Goal: Task Accomplishment & Management: Manage account settings

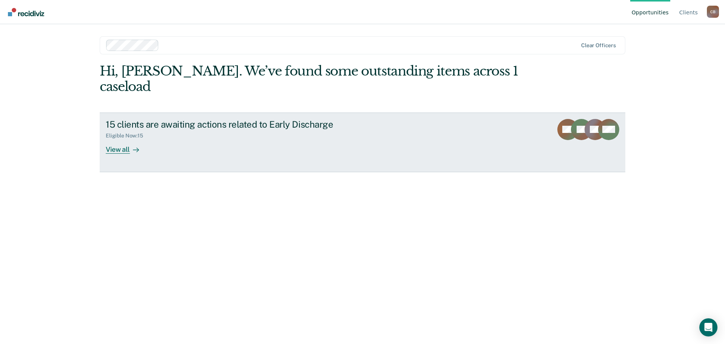
click at [125, 139] on div "View all" at bounding box center [127, 146] width 42 height 15
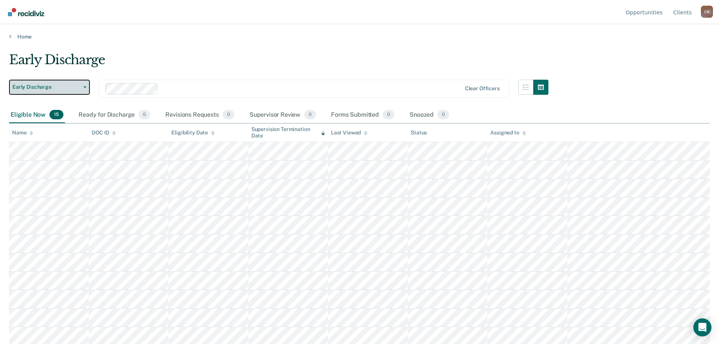
click at [86, 89] on button "Early Discharge" at bounding box center [49, 87] width 81 height 15
click at [150, 45] on main "Early Discharge Early Discharge Early Discharge Clear officers Eligible Now 15 …" at bounding box center [359, 191] width 719 height 302
click at [20, 38] on link "Home" at bounding box center [359, 36] width 701 height 7
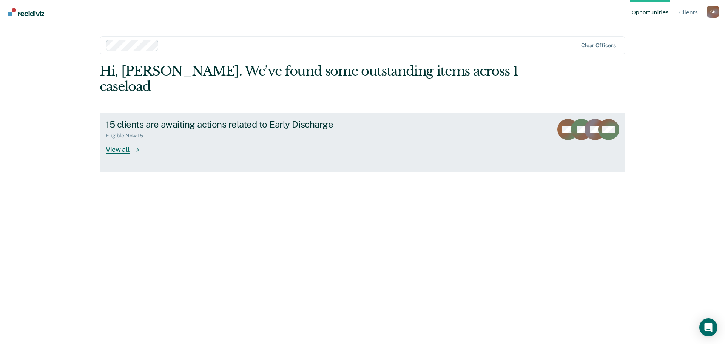
click at [137, 119] on div "15 clients are awaiting actions related to Early Discharge" at bounding box center [238, 124] width 265 height 11
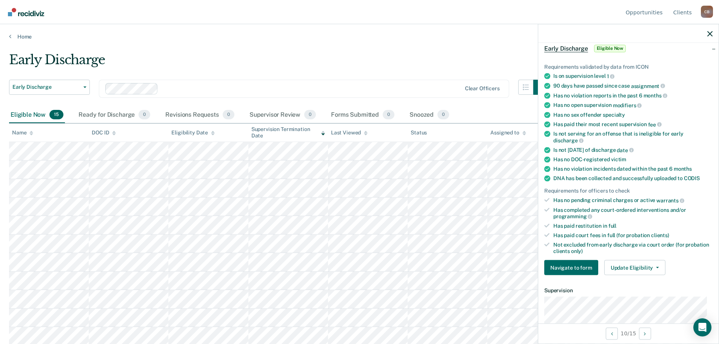
scroll to position [76, 0]
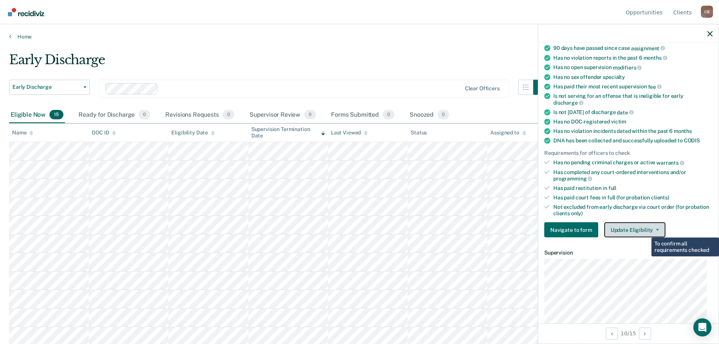
click at [646, 231] on button "Update Eligibility" at bounding box center [635, 229] width 61 height 15
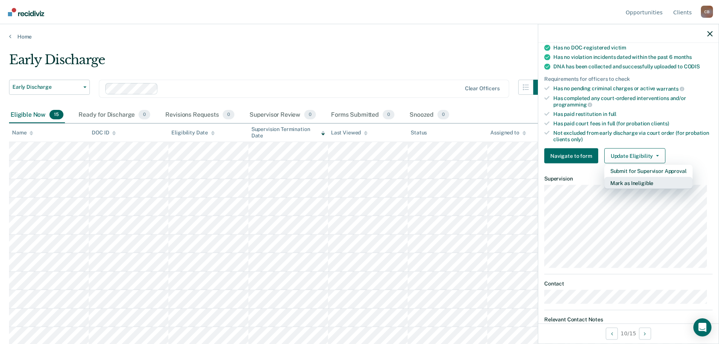
scroll to position [141, 0]
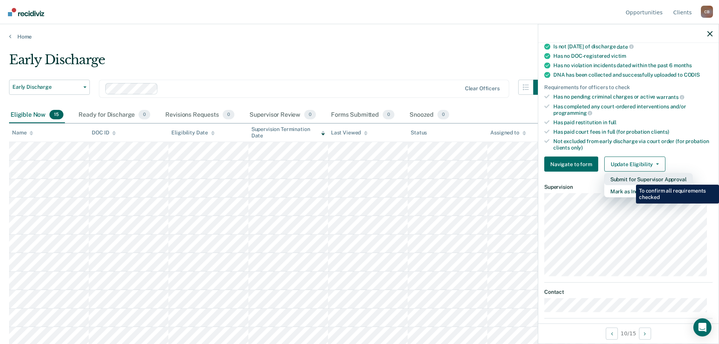
click at [631, 179] on button "Submit for Supervisor Approval" at bounding box center [649, 179] width 88 height 12
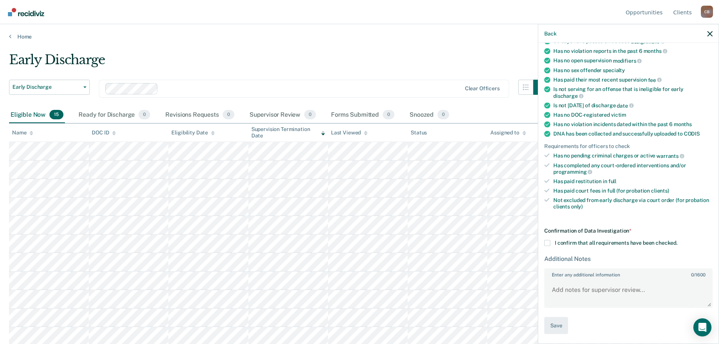
click at [548, 243] on span at bounding box center [547, 243] width 6 height 6
click at [678, 240] on input "I confirm that all requirements have been checked." at bounding box center [678, 240] width 0 height 0
click at [591, 288] on textarea "Enter any additional information 0 / 1600" at bounding box center [628, 293] width 167 height 28
type textarea "Discharge has already been filed."
click at [550, 323] on button "Save" at bounding box center [556, 325] width 24 height 17
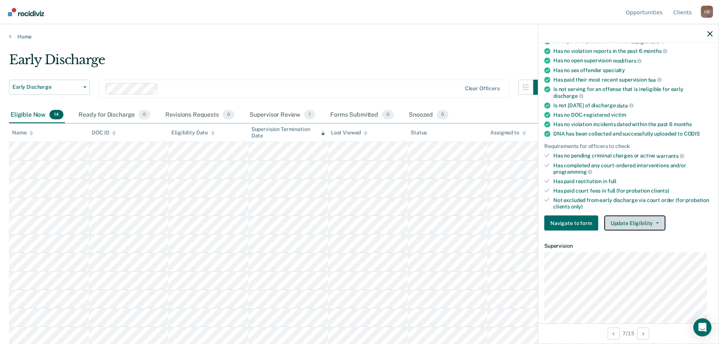
click at [643, 219] on button "Update Eligibility" at bounding box center [635, 223] width 61 height 15
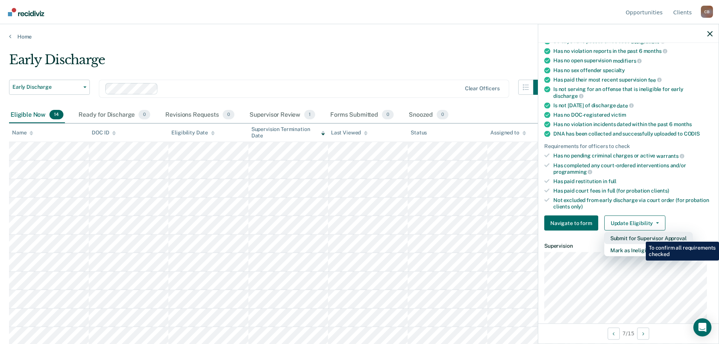
click at [640, 236] on button "Submit for Supervisor Approval" at bounding box center [649, 238] width 88 height 12
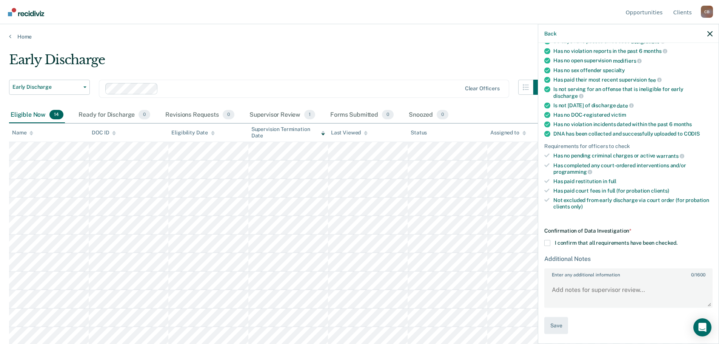
click at [551, 241] on label "I confirm that all requirements have been checked." at bounding box center [628, 243] width 168 height 6
click at [678, 240] on input "I confirm that all requirements have been checked." at bounding box center [678, 240] width 0 height 0
click at [592, 285] on textarea "Enter any additional information 0 / 1600" at bounding box center [628, 293] width 167 height 28
type textarea "Discussed and will be submitting discharge for approval [DATE]."
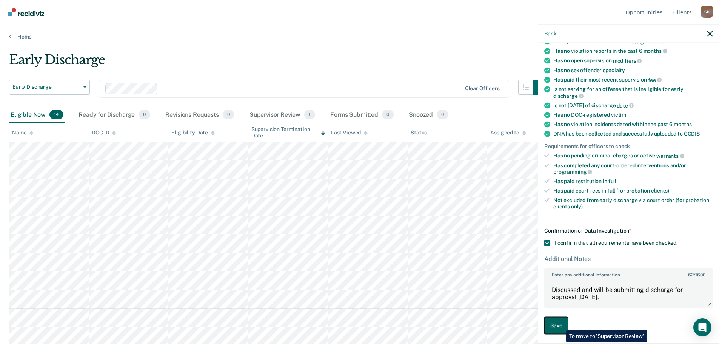
click at [561, 324] on button "Save" at bounding box center [556, 325] width 24 height 17
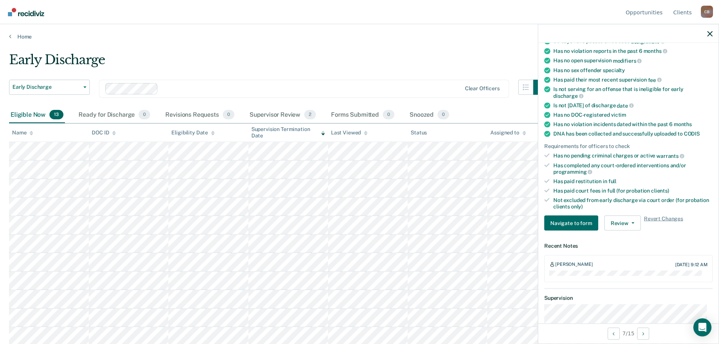
scroll to position [39, 0]
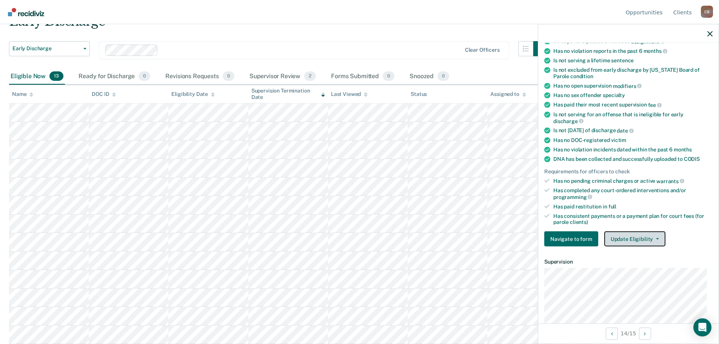
click at [649, 235] on button "Update Eligibility" at bounding box center [635, 238] width 61 height 15
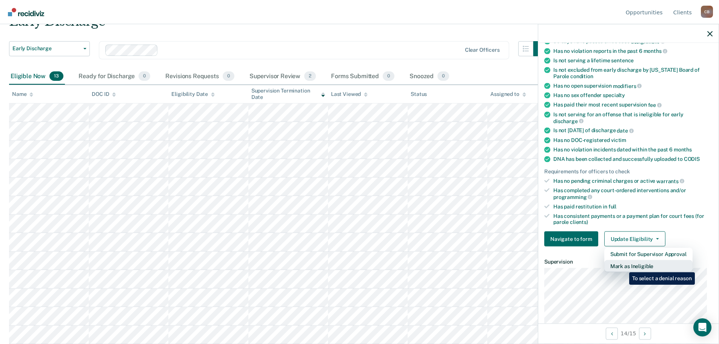
click at [624, 267] on button "Mark as Ineligible" at bounding box center [649, 266] width 88 height 12
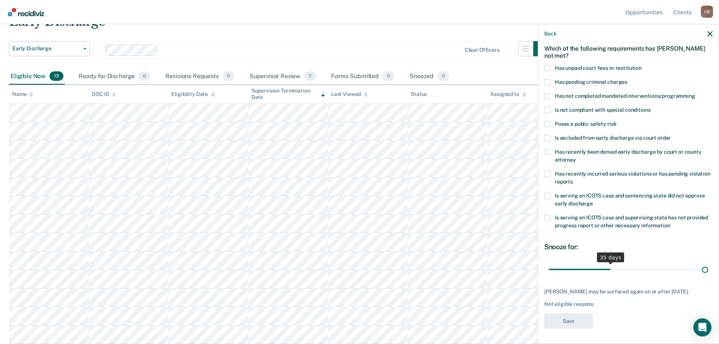
scroll to position [35, 0]
drag, startPoint x: 600, startPoint y: 262, endPoint x: 753, endPoint y: 263, distance: 153.3
type input "90"
click at [708, 264] on input "range" at bounding box center [628, 270] width 159 height 13
click at [579, 303] on div "Not eligible reasons:" at bounding box center [628, 305] width 168 height 6
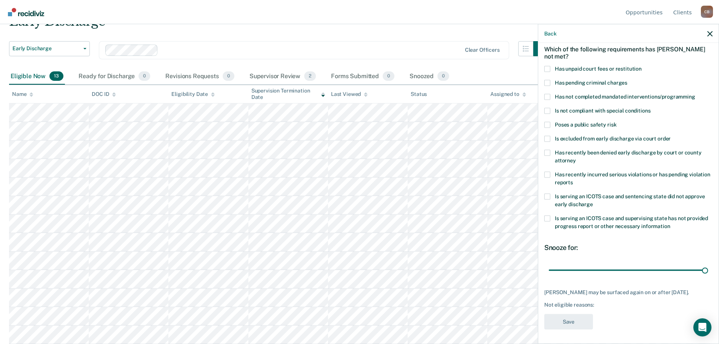
click at [606, 302] on div "Not eligible reasons:" at bounding box center [628, 305] width 168 height 6
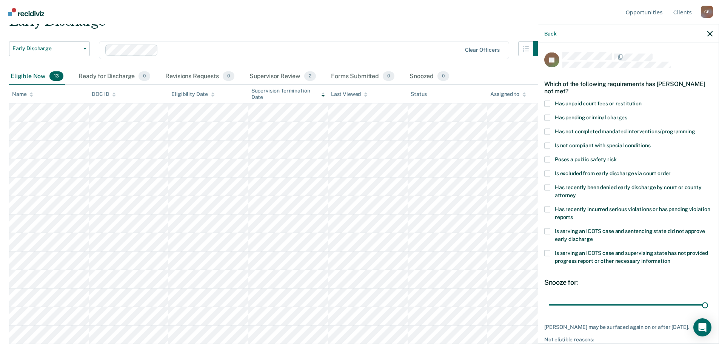
click at [549, 116] on span at bounding box center [547, 117] width 6 height 6
click at [628, 114] on input "Has pending criminal charges" at bounding box center [628, 114] width 0 height 0
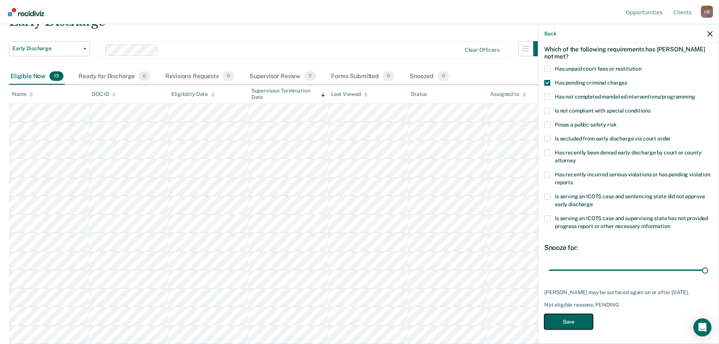
click at [581, 321] on button "Save" at bounding box center [568, 321] width 49 height 15
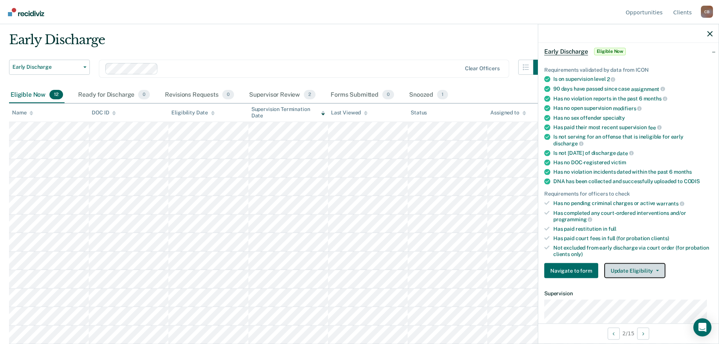
click at [655, 266] on button "Update Eligibility" at bounding box center [635, 270] width 61 height 15
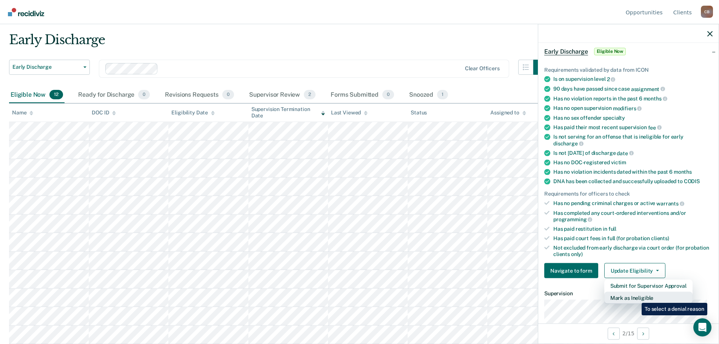
click at [636, 297] on button "Mark as Ineligible" at bounding box center [649, 298] width 88 height 12
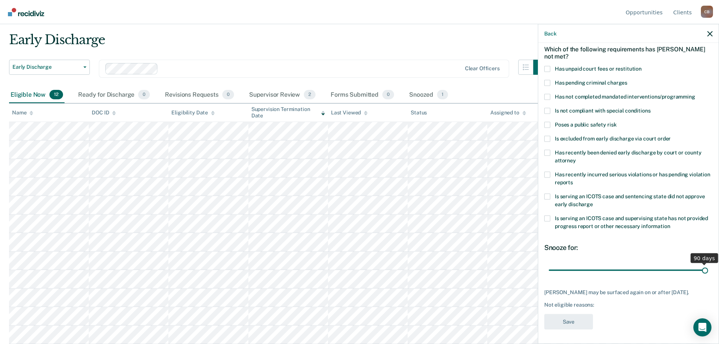
drag, startPoint x: 600, startPoint y: 269, endPoint x: 740, endPoint y: 284, distance: 140.5
type input "90"
click at [708, 277] on input "range" at bounding box center [628, 270] width 159 height 13
click at [547, 96] on span at bounding box center [547, 97] width 6 height 6
click at [696, 94] on input "Has not completed mandated interventions/programming" at bounding box center [696, 94] width 0 height 0
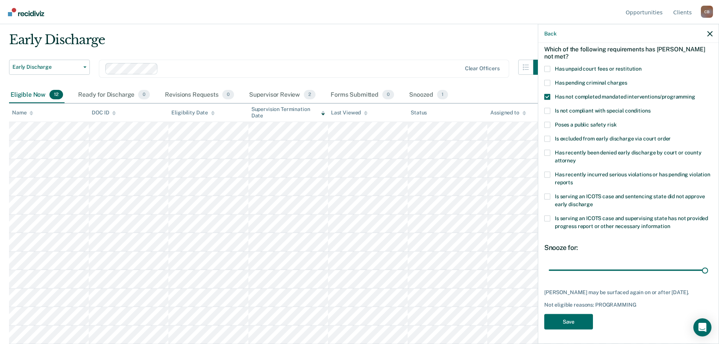
click at [548, 111] on span at bounding box center [547, 111] width 6 height 6
click at [651, 108] on input "Is not compliant with special conditions" at bounding box center [651, 108] width 0 height 0
click at [548, 111] on span at bounding box center [547, 111] width 6 height 6
click at [651, 108] on input "Is not compliant with special conditions" at bounding box center [651, 108] width 0 height 0
click at [549, 196] on span at bounding box center [547, 196] width 6 height 6
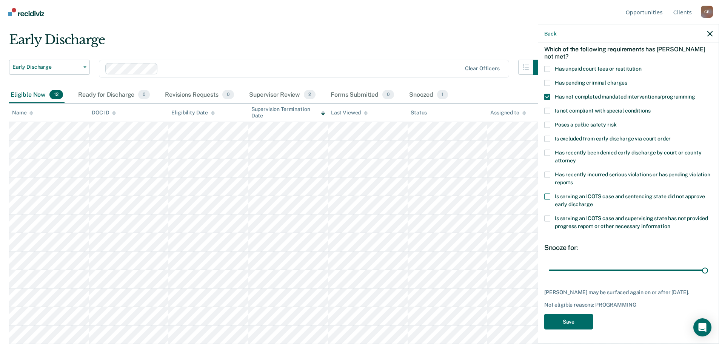
click at [593, 201] on input "Is serving an ICOTS case and sentencing state did not approve early discharge" at bounding box center [593, 201] width 0 height 0
click at [553, 69] on label "Has unpaid court fees or restitution" at bounding box center [628, 70] width 168 height 8
click at [642, 66] on input "Has unpaid court fees or restitution" at bounding box center [642, 66] width 0 height 0
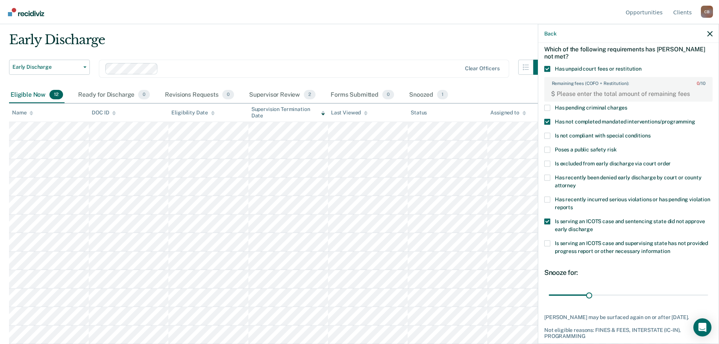
click at [548, 67] on span at bounding box center [547, 69] width 6 height 6
click at [642, 66] on input "Has unpaid court fees or restitution" at bounding box center [642, 66] width 0 height 0
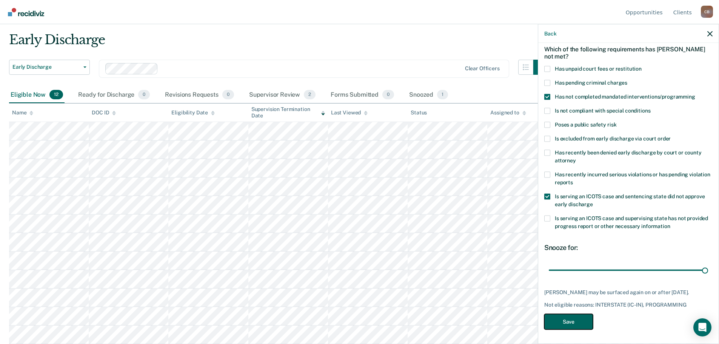
click at [584, 321] on button "Save" at bounding box center [568, 321] width 49 height 15
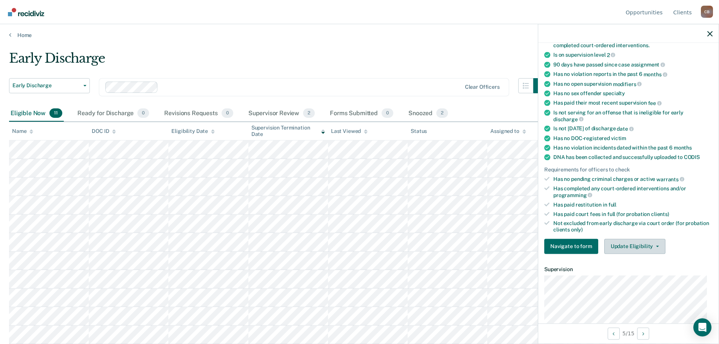
scroll to position [76, 0]
click at [631, 247] on button "Update Eligibility" at bounding box center [635, 245] width 61 height 15
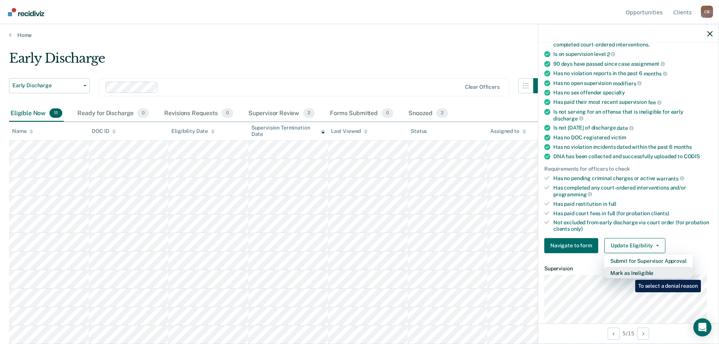
click at [630, 274] on button "Mark as Ineligible" at bounding box center [649, 273] width 88 height 12
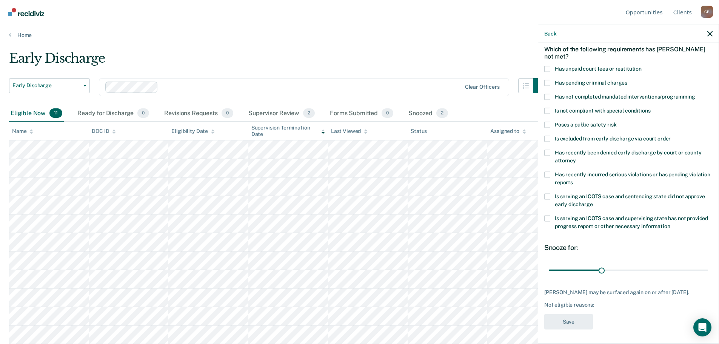
click at [551, 67] on label "Has unpaid court fees or restitution" at bounding box center [628, 70] width 168 height 8
click at [642, 66] on input "Has unpaid court fees or restitution" at bounding box center [642, 66] width 0 height 0
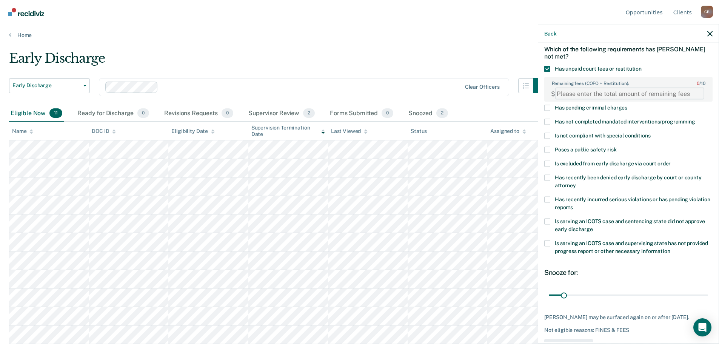
paste FEESReasonInput "2793.75"
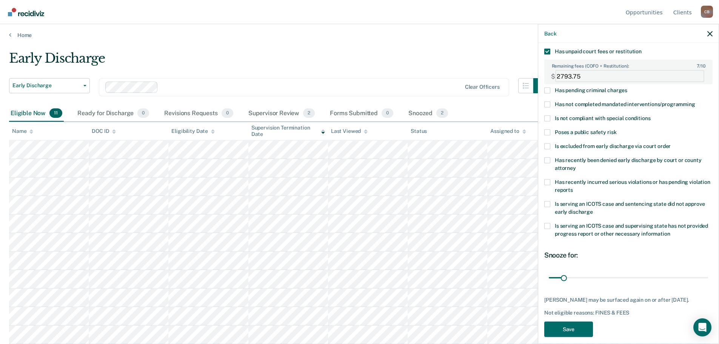
scroll to position [60, 0]
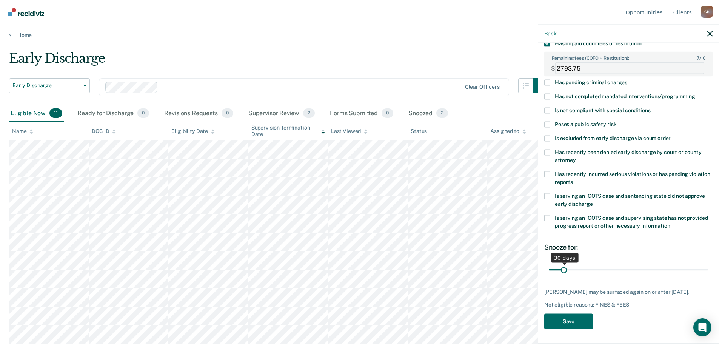
type FEESReasonInput "2793.75"
drag, startPoint x: 564, startPoint y: 270, endPoint x: 748, endPoint y: 244, distance: 185.8
type input "365"
click at [708, 263] on input "range" at bounding box center [628, 269] width 159 height 13
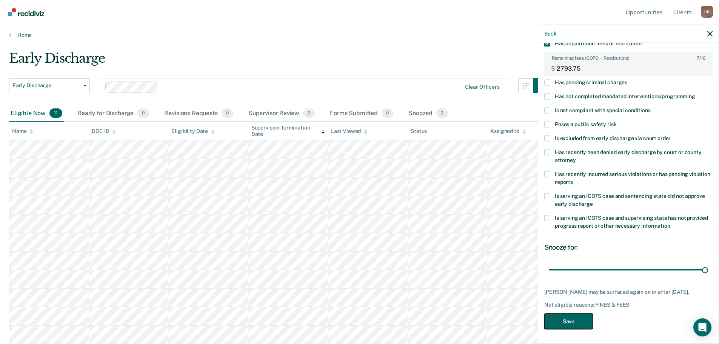
click at [559, 325] on button "Save" at bounding box center [568, 321] width 49 height 15
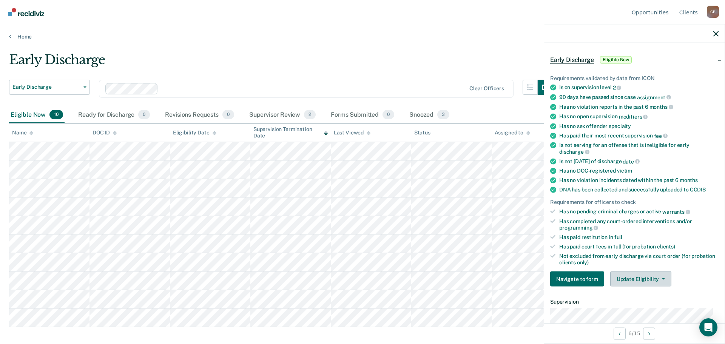
scroll to position [38, 0]
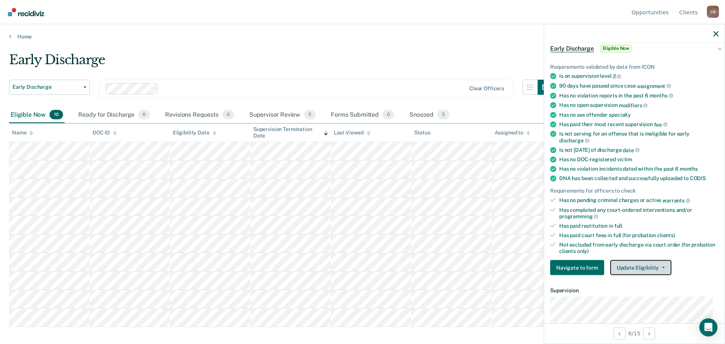
click at [649, 269] on button "Update Eligibility" at bounding box center [640, 267] width 61 height 15
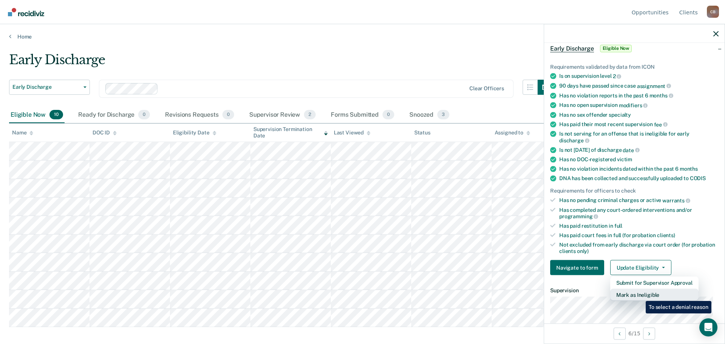
click at [640, 295] on button "Mark as Ineligible" at bounding box center [654, 295] width 88 height 12
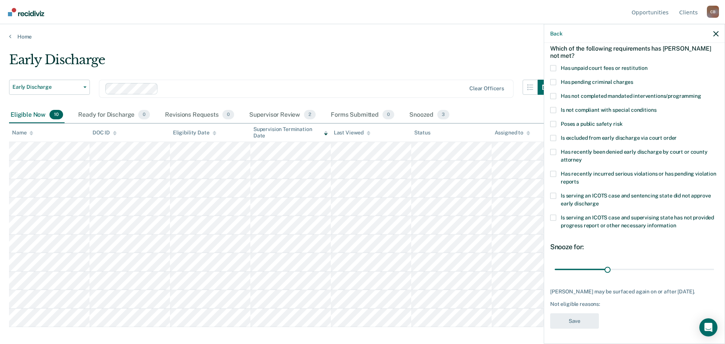
scroll to position [3, 0]
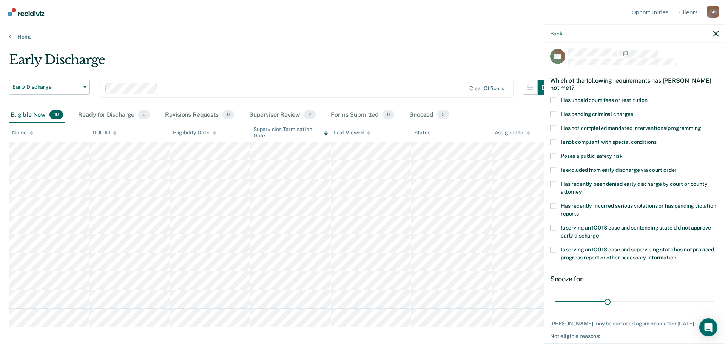
click at [552, 102] on span at bounding box center [553, 100] width 6 height 6
click at [648, 97] on input "Has unpaid court fees or restitution" at bounding box center [648, 97] width 0 height 0
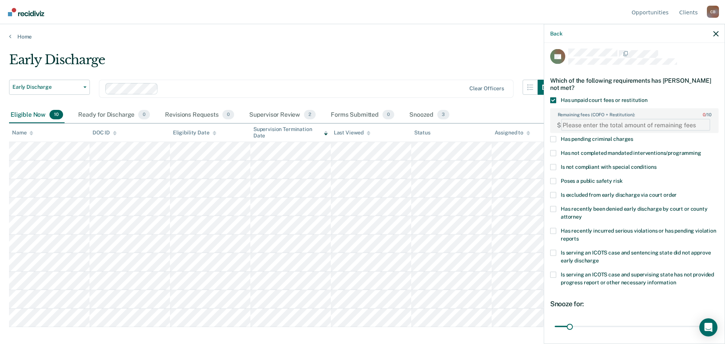
click at [592, 123] on FEESReasonInput "Remaining fees (COFO + Restitution): 0 / 10" at bounding box center [635, 125] width 149 height 12
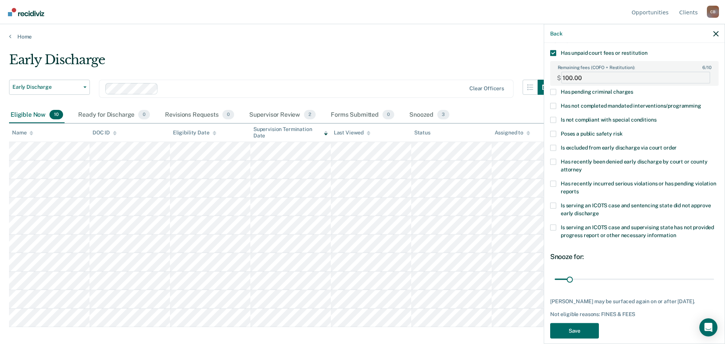
scroll to position [66, 0]
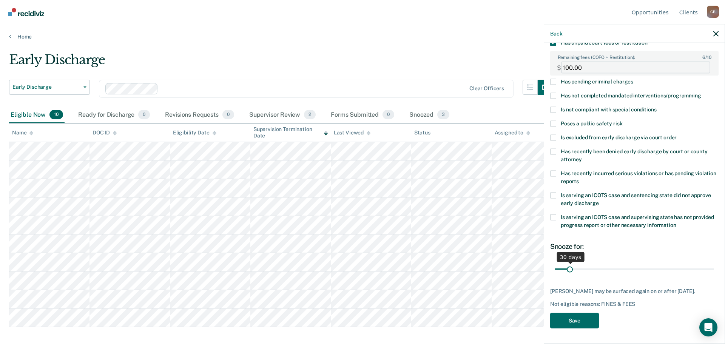
type FEESReasonInput "100.00"
drag, startPoint x: 571, startPoint y: 265, endPoint x: 587, endPoint y: 264, distance: 16.7
click at [587, 264] on input "range" at bounding box center [634, 268] width 159 height 13
type input "75"
click at [588, 263] on input "range" at bounding box center [634, 268] width 159 height 13
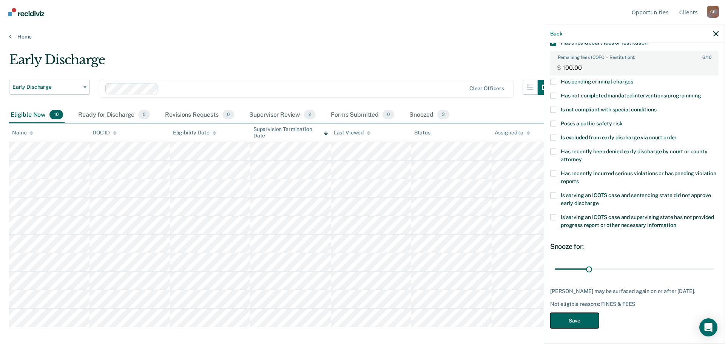
click at [587, 322] on button "Save" at bounding box center [574, 320] width 49 height 15
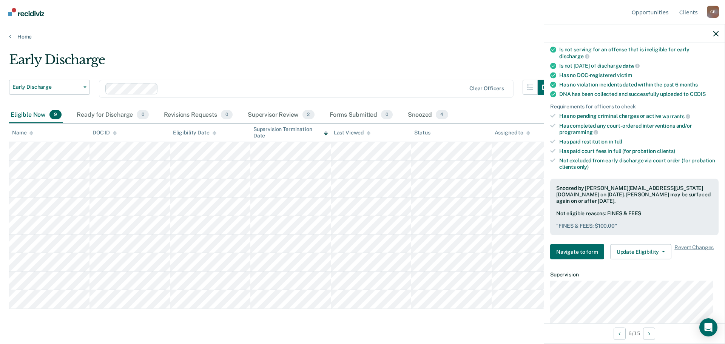
scroll to position [142, 0]
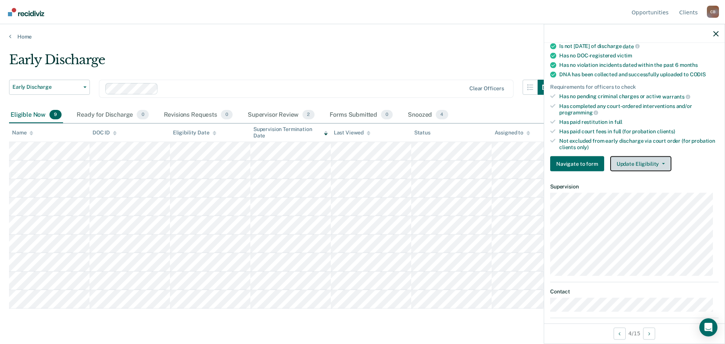
click at [661, 161] on button "Update Eligibility" at bounding box center [640, 163] width 61 height 15
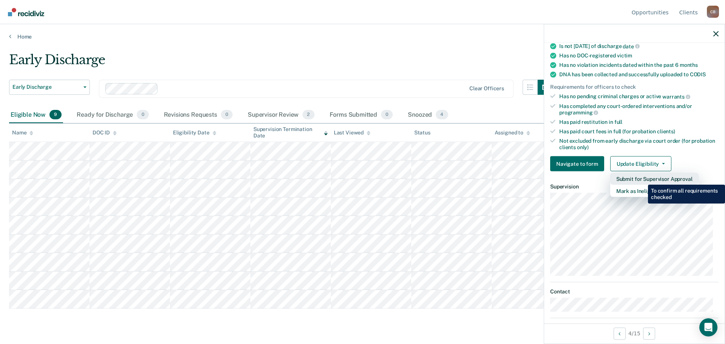
click at [642, 179] on button "Submit for Supervisor Approval" at bounding box center [654, 179] width 88 height 12
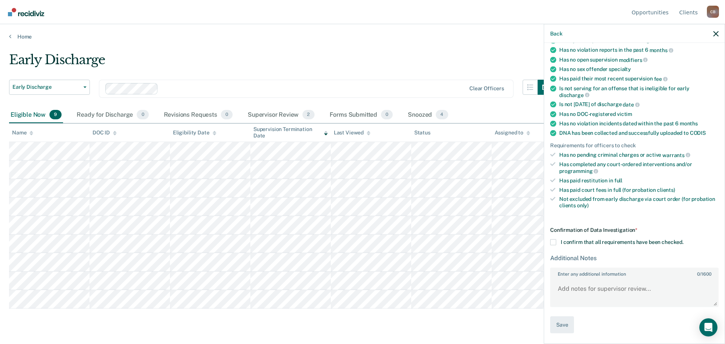
scroll to position [82, 0]
click at [554, 240] on span at bounding box center [553, 243] width 6 height 6
click at [683, 240] on input "I confirm that all requirements have been checked." at bounding box center [683, 240] width 0 height 0
click at [572, 291] on textarea "Enter any additional information 0 / 1600" at bounding box center [634, 293] width 167 height 28
type textarea "S"
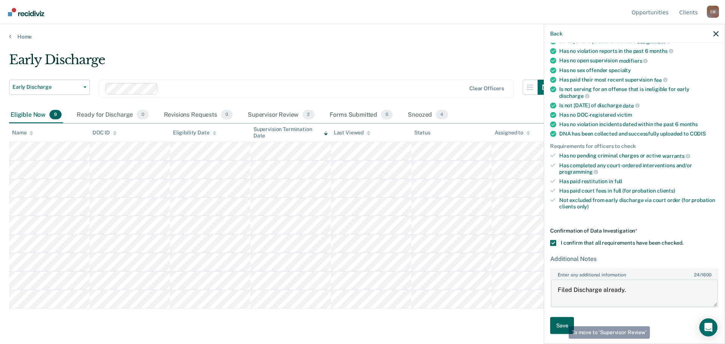
type textarea "Filed Discharge already."
click at [562, 325] on button "Save" at bounding box center [562, 325] width 24 height 17
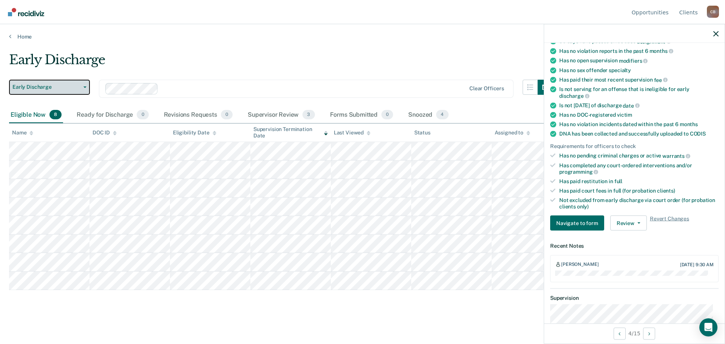
click at [85, 83] on button "Early Discharge" at bounding box center [49, 87] width 81 height 15
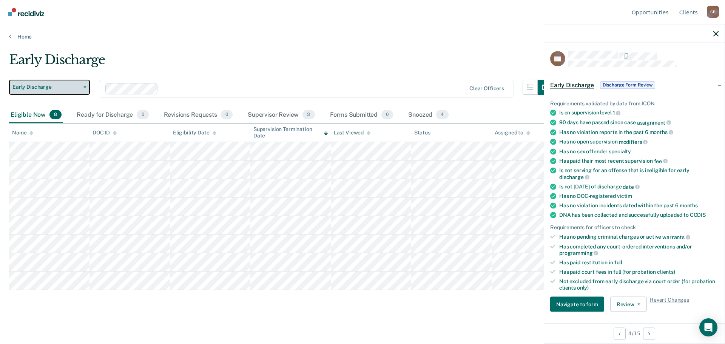
scroll to position [0, 0]
click at [296, 68] on div "Early Discharge" at bounding box center [281, 63] width 544 height 22
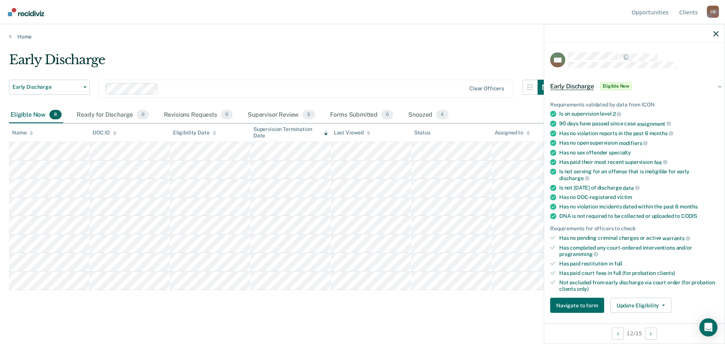
scroll to position [38, 0]
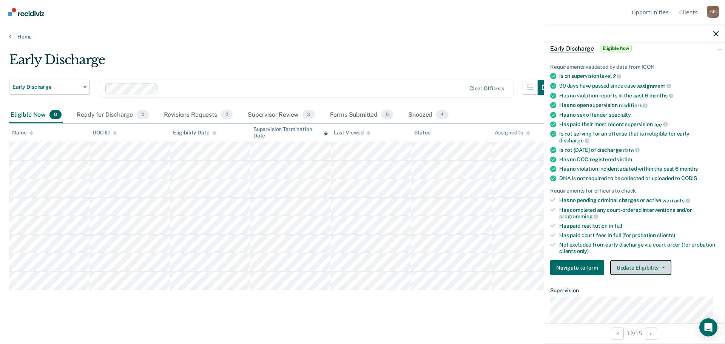
click at [664, 266] on button "Update Eligibility" at bounding box center [640, 267] width 61 height 15
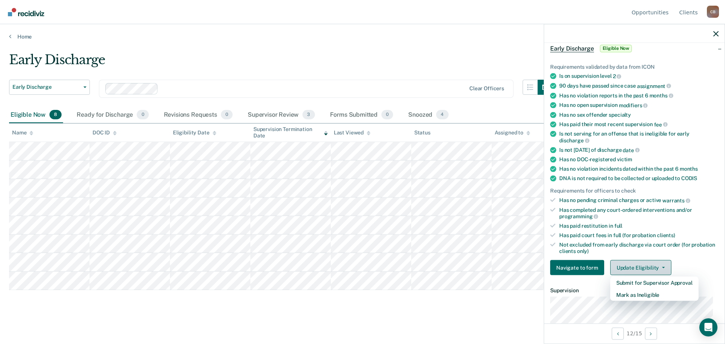
click at [652, 265] on button "Update Eligibility" at bounding box center [640, 267] width 61 height 15
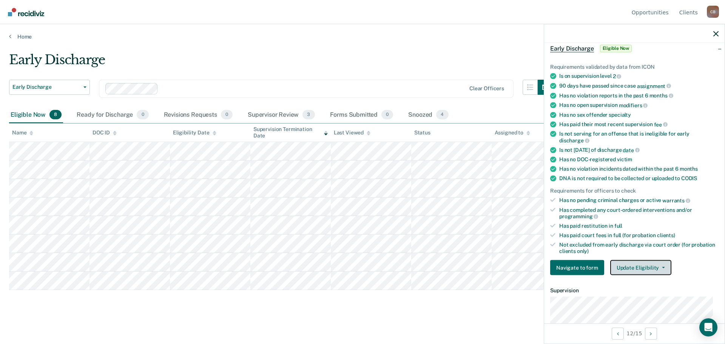
click at [661, 262] on button "Update Eligibility" at bounding box center [640, 267] width 61 height 15
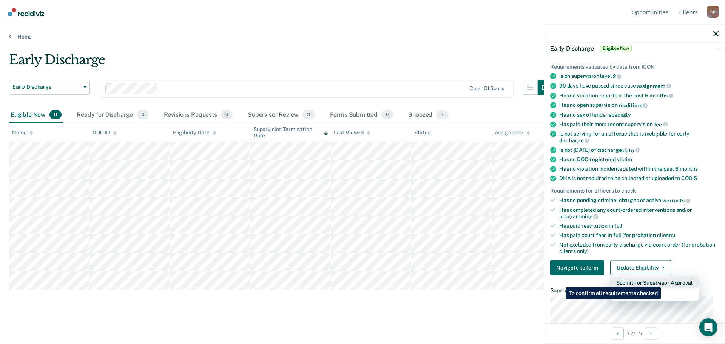
click at [662, 281] on button "Submit for Supervisor Approval" at bounding box center [654, 283] width 88 height 12
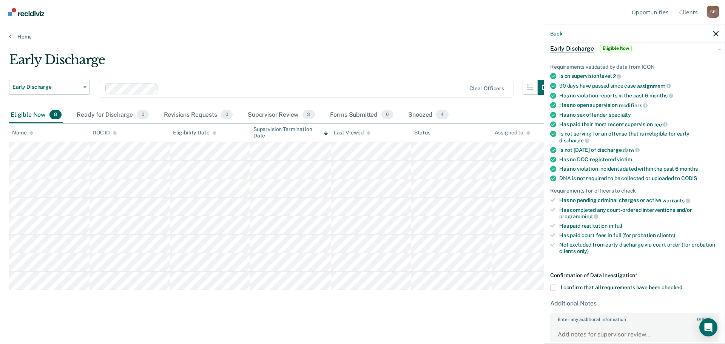
click at [554, 285] on span at bounding box center [553, 288] width 6 height 6
click at [683, 285] on input "I confirm that all requirements have been checked." at bounding box center [683, 285] width 0 height 0
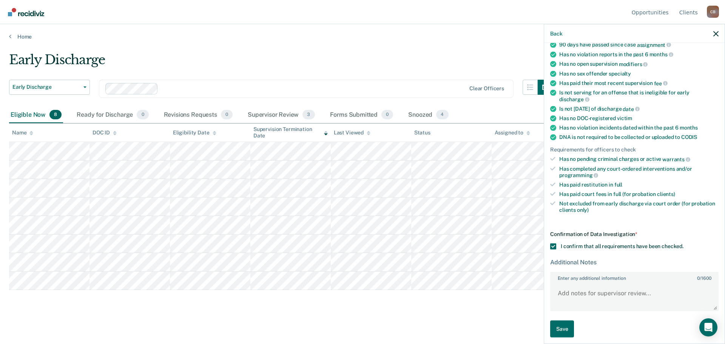
scroll to position [82, 0]
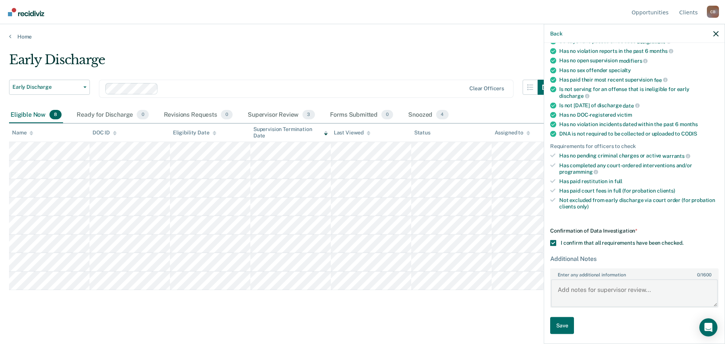
click at [570, 293] on textarea "Enter any additional information 0 / 1600" at bounding box center [634, 293] width 167 height 28
type textarea "Completed SAE, 12-Hr Class, No fines or Fees remaining."
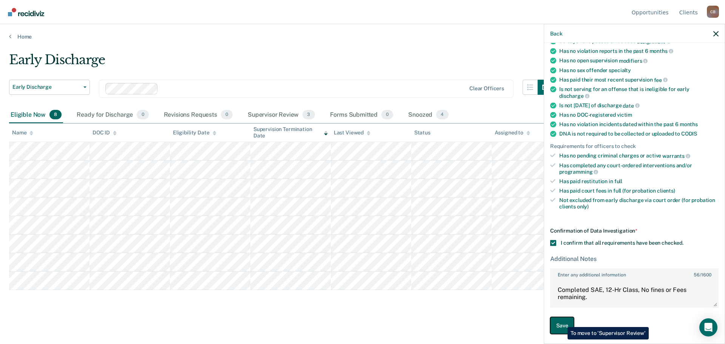
click at [562, 321] on button "Save" at bounding box center [562, 325] width 24 height 17
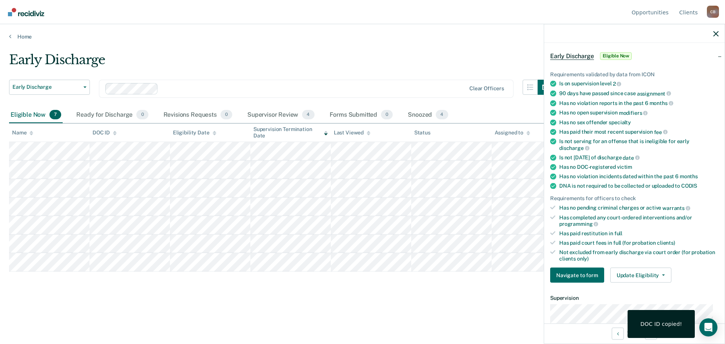
scroll to position [76, 0]
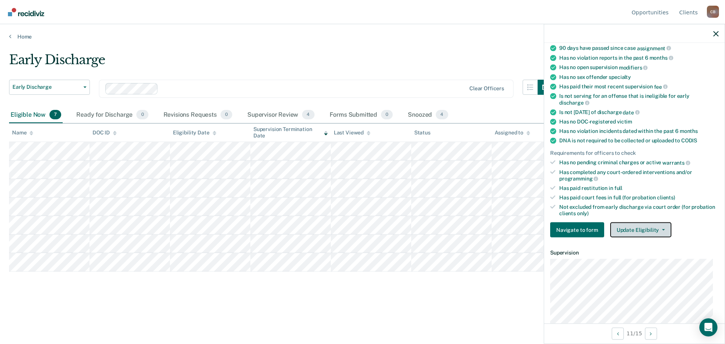
click at [630, 226] on button "Update Eligibility" at bounding box center [640, 229] width 61 height 15
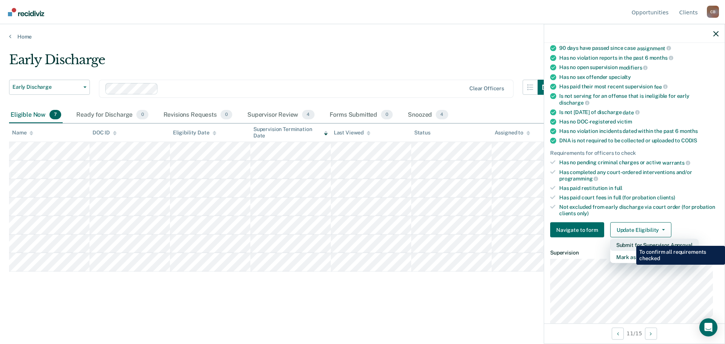
click at [631, 240] on button "Submit for Supervisor Approval" at bounding box center [654, 245] width 88 height 12
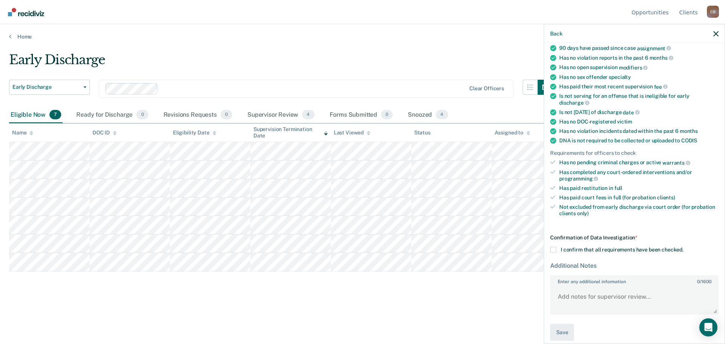
click at [550, 249] on span at bounding box center [553, 250] width 6 height 6
click at [683, 247] on input "I confirm that all requirements have been checked." at bounding box center [683, 247] width 0 height 0
click at [570, 286] on textarea "Enter any additional information 0 / 1600" at bounding box center [634, 300] width 167 height 28
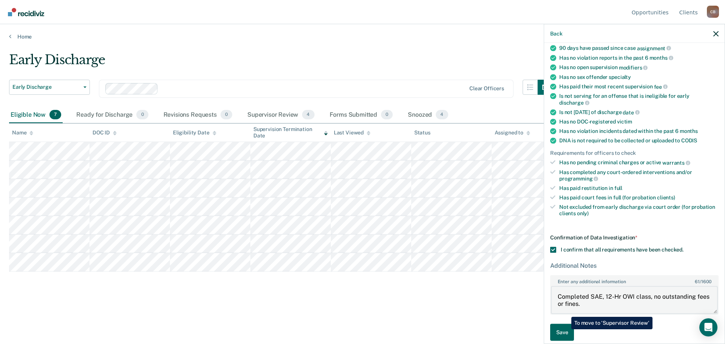
type textarea "Completed SAE, 12-Hr OWI class, no outstanding fees or fines."
click at [566, 329] on button "Save" at bounding box center [562, 332] width 24 height 17
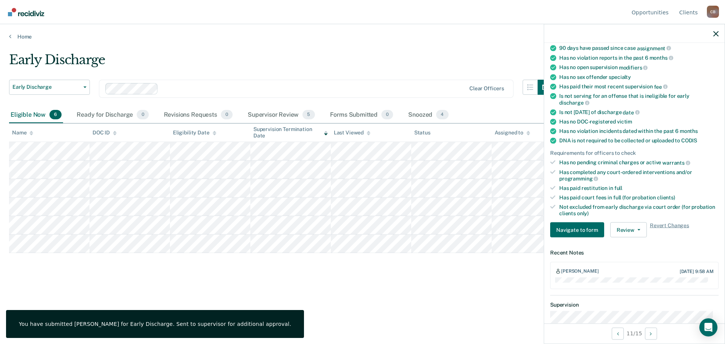
click at [443, 276] on div "Early Discharge Early Discharge Early Discharge Clear officers Eligible Now 6 R…" at bounding box center [362, 169] width 707 height 235
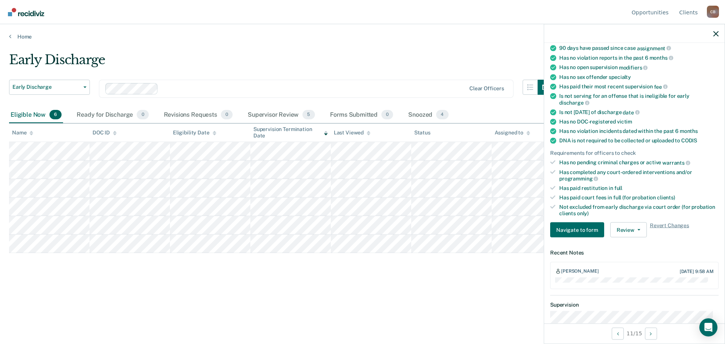
click at [434, 280] on div "Early Discharge Early Discharge Early Discharge Clear officers Eligible Now 6 R…" at bounding box center [362, 169] width 707 height 235
